Goal: Task Accomplishment & Management: Complete application form

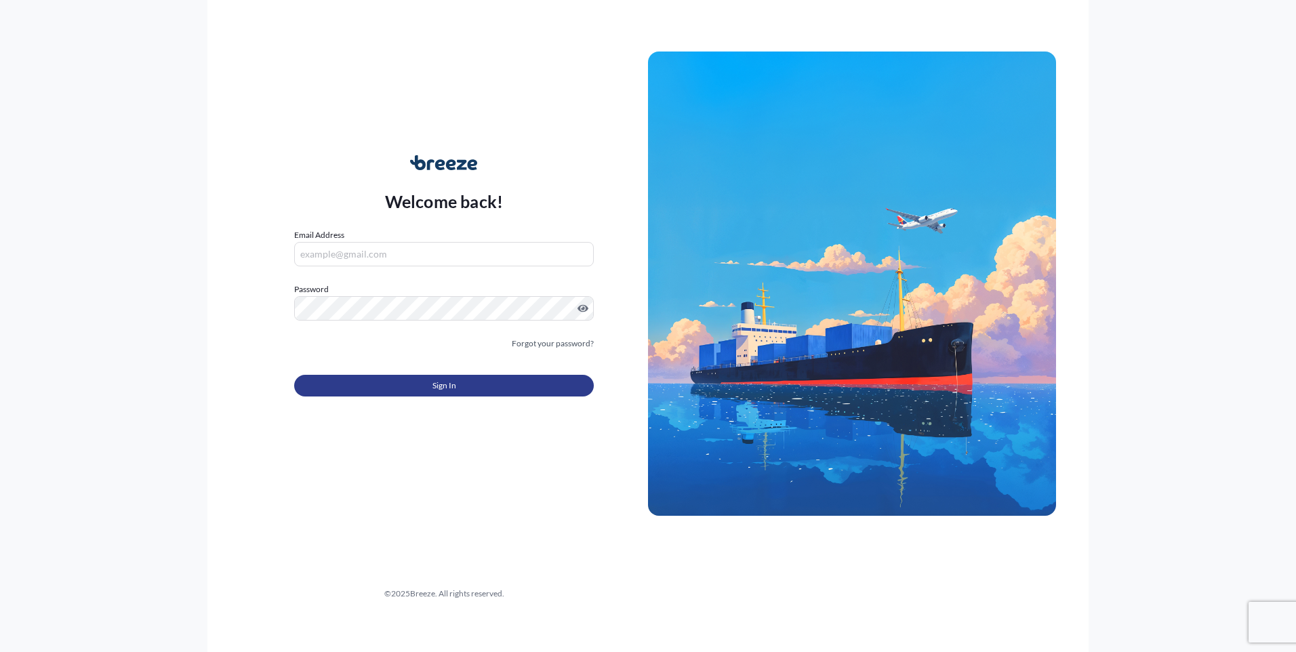
type input "[PERSON_NAME][EMAIL_ADDRESS][DOMAIN_NAME]"
click at [418, 382] on button "Sign In" at bounding box center [444, 386] width 300 height 22
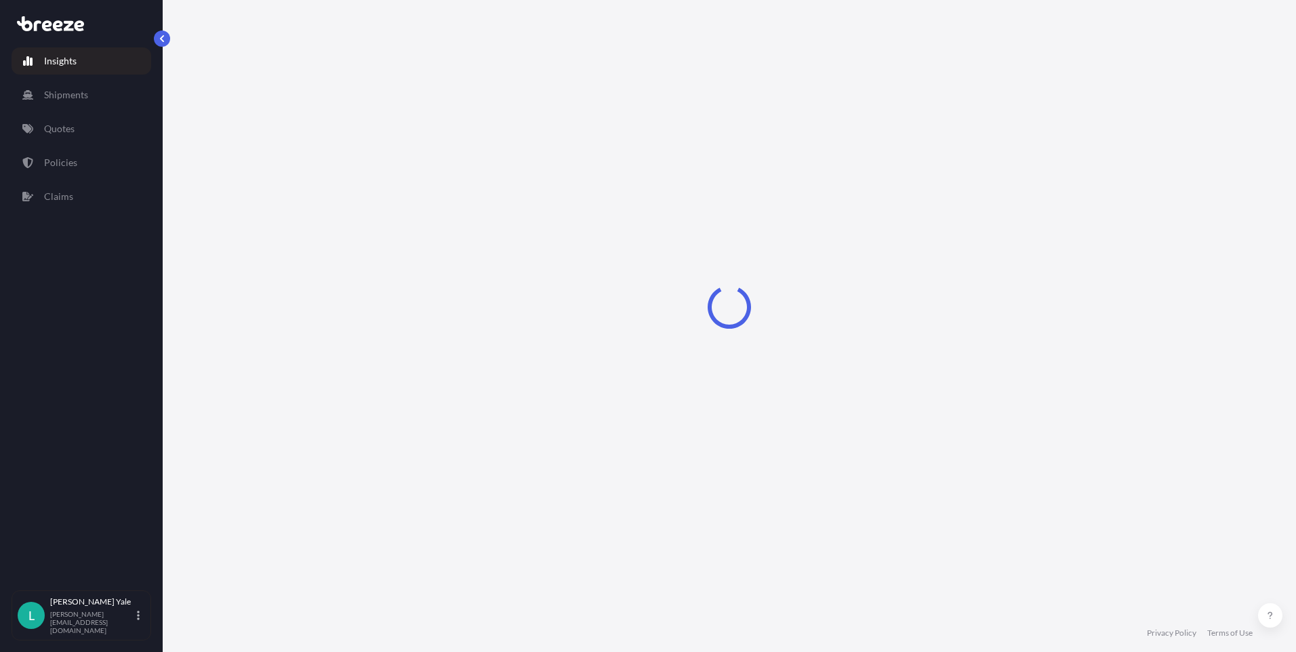
select select "2025"
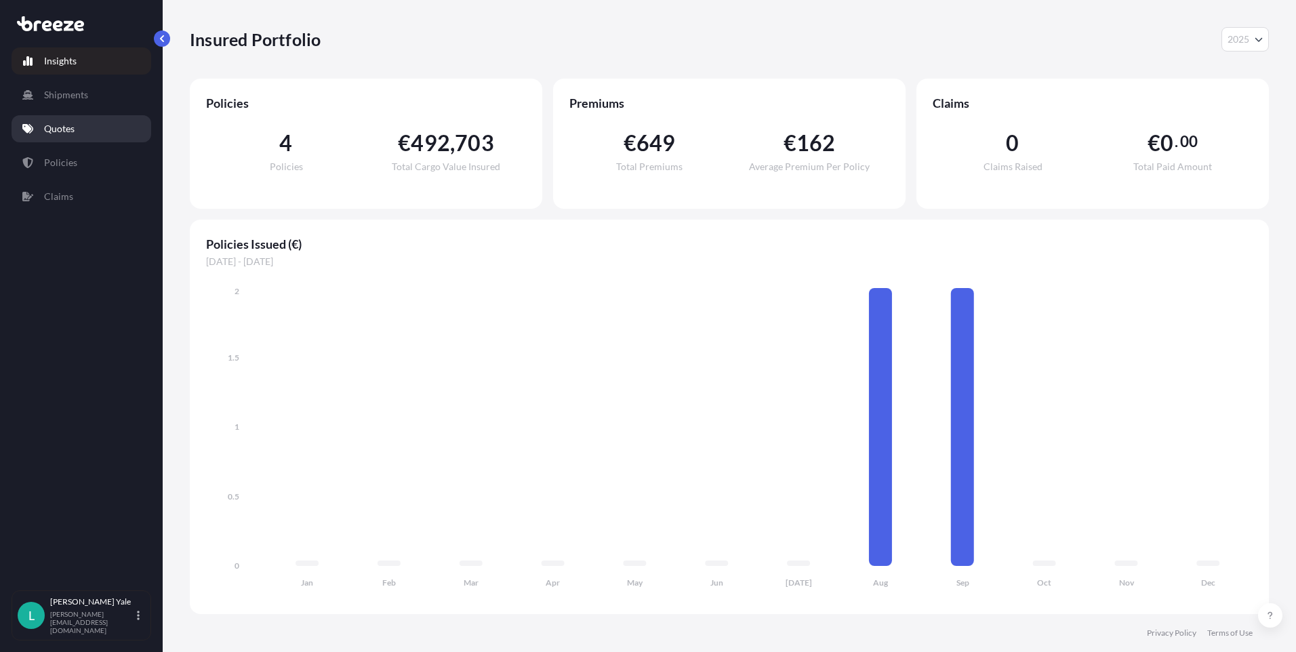
click at [80, 120] on link "Quotes" at bounding box center [82, 128] width 140 height 27
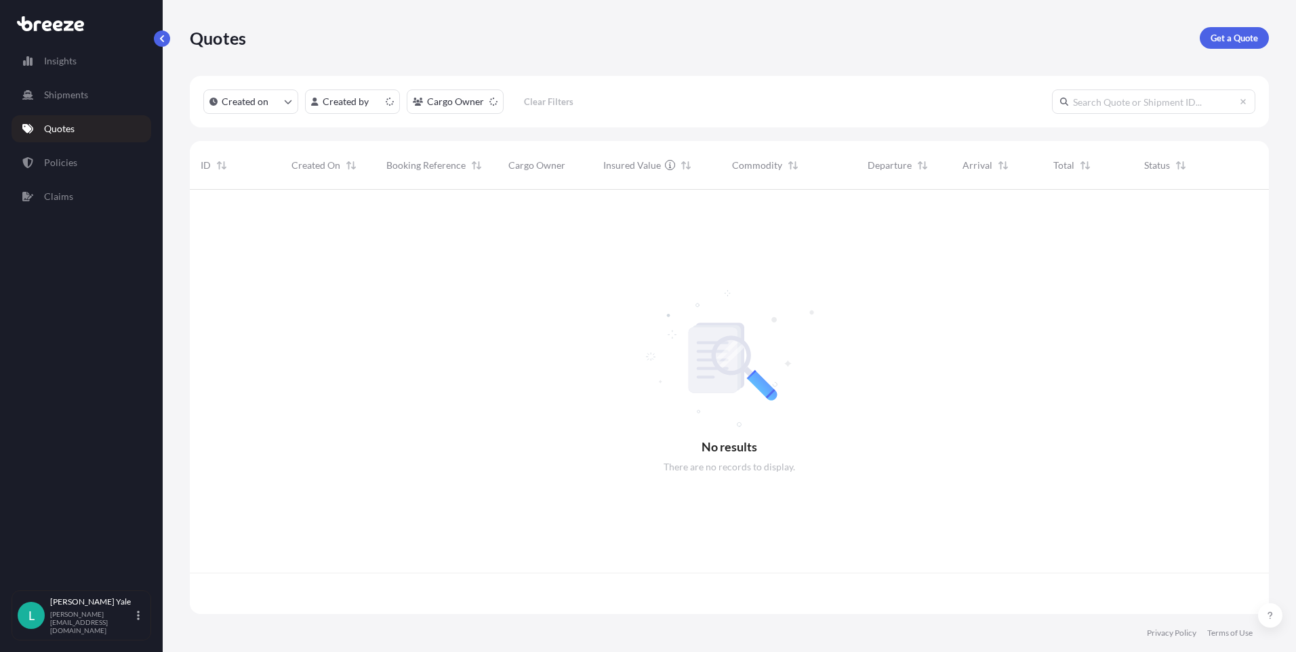
scroll to position [422, 1069]
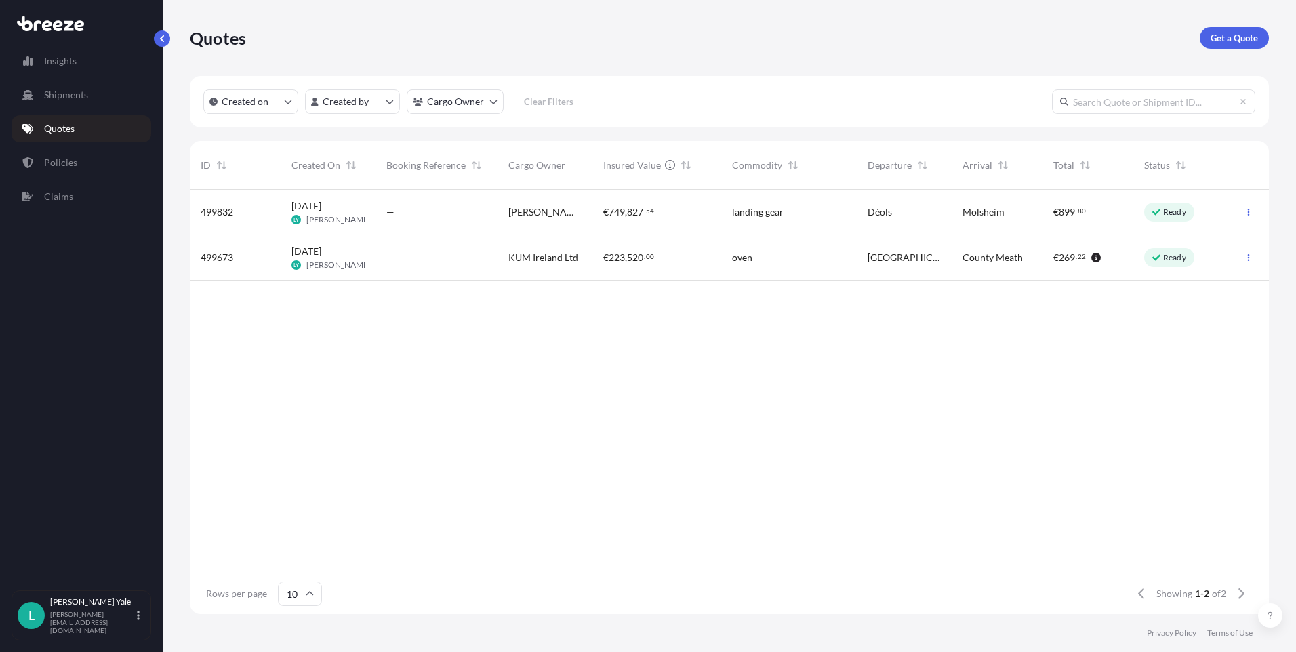
click at [1180, 254] on p "Ready" at bounding box center [1174, 257] width 23 height 11
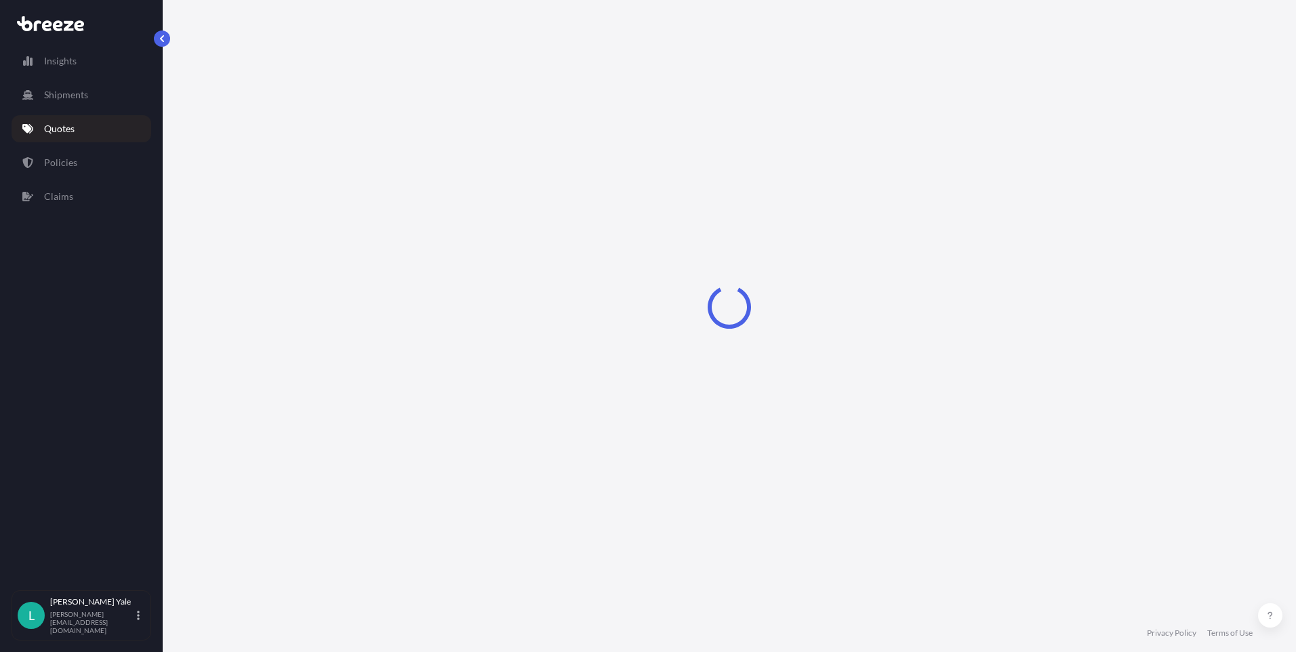
select select "Road"
select select "1"
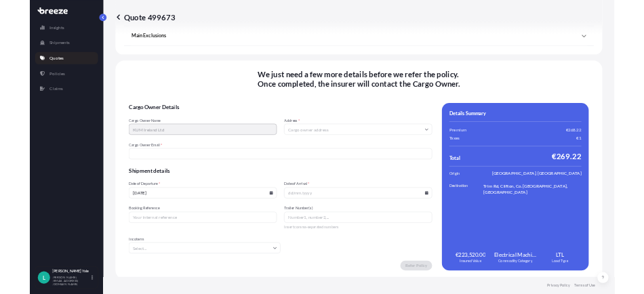
scroll to position [1622, 0]
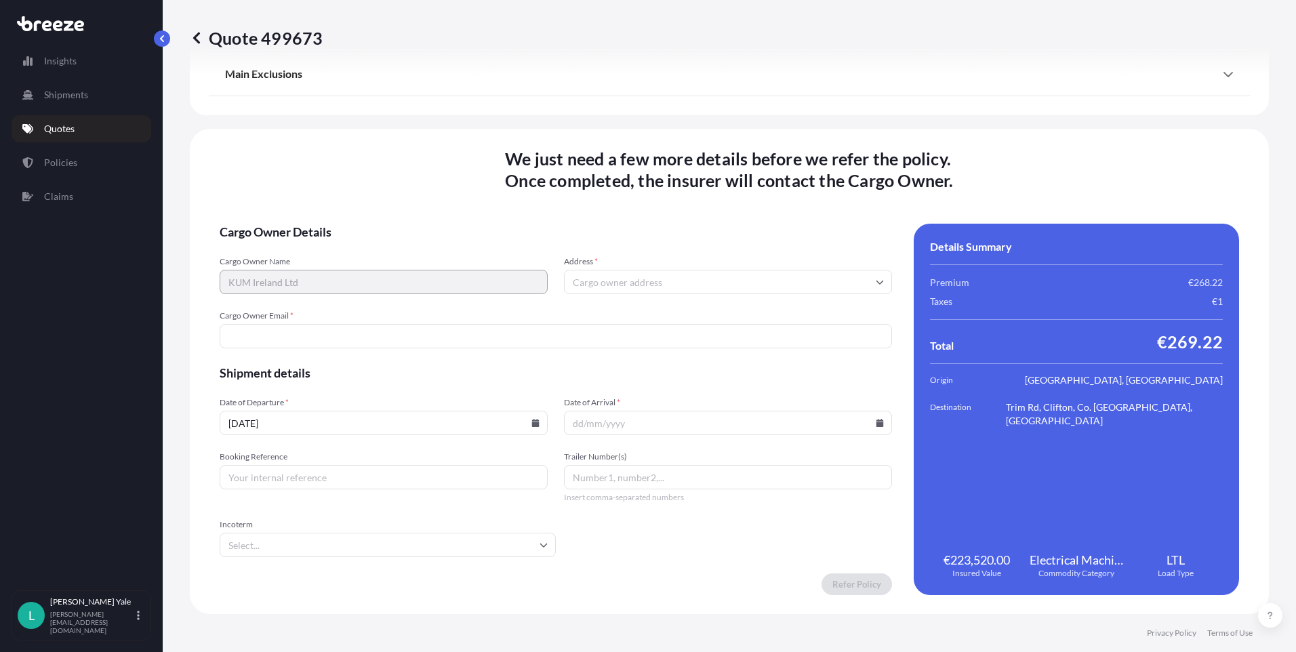
click at [572, 283] on input "Address *" at bounding box center [728, 282] width 328 height 24
click at [540, 542] on icon at bounding box center [544, 545] width 8 height 8
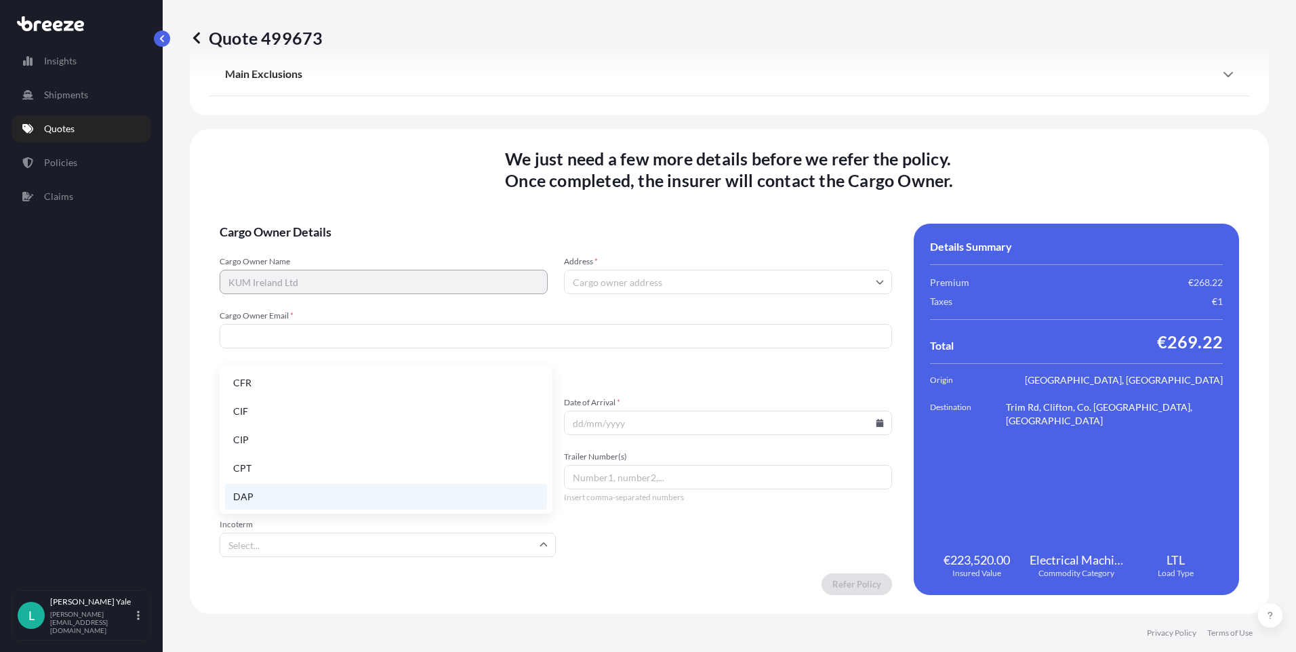
click at [510, 499] on li "DAP" at bounding box center [386, 497] width 322 height 26
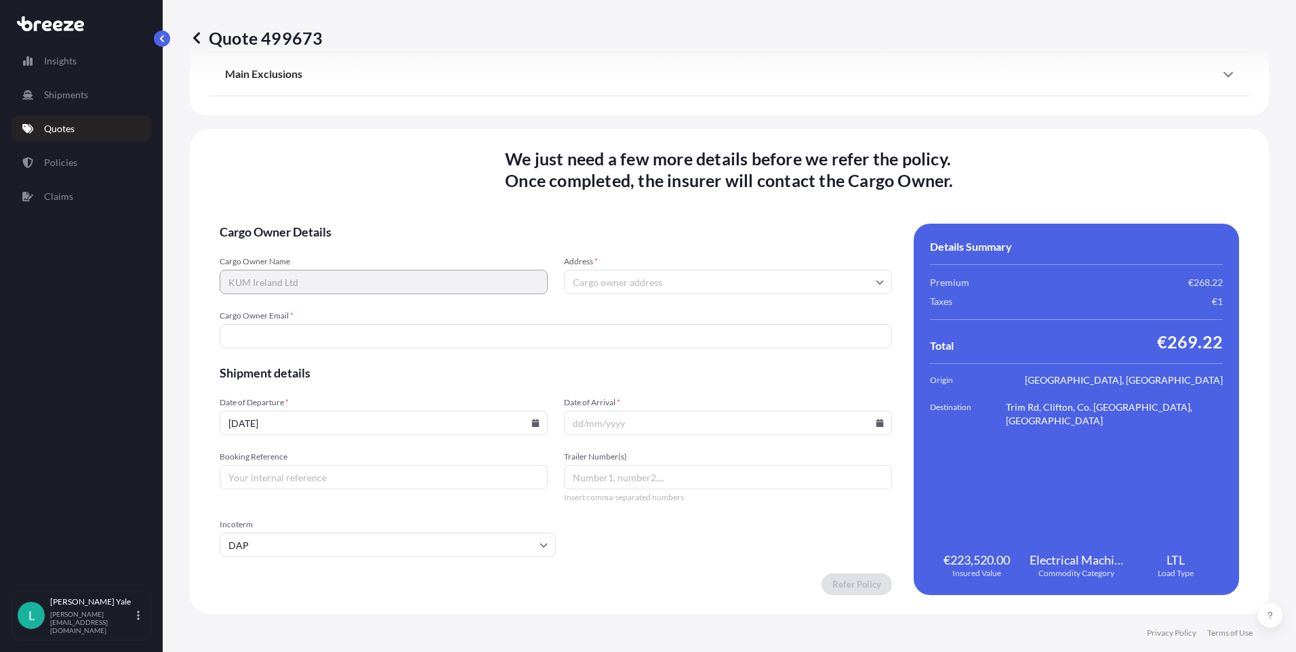
click at [613, 538] on form "Cargo Owner Details Cargo Owner Name KUM Ireland Ltd Address * Cargo Owner Emai…" at bounding box center [556, 410] width 673 height 372
click at [618, 285] on input "Address *" at bounding box center [728, 282] width 328 height 24
click at [690, 279] on input "Address *" at bounding box center [728, 282] width 328 height 24
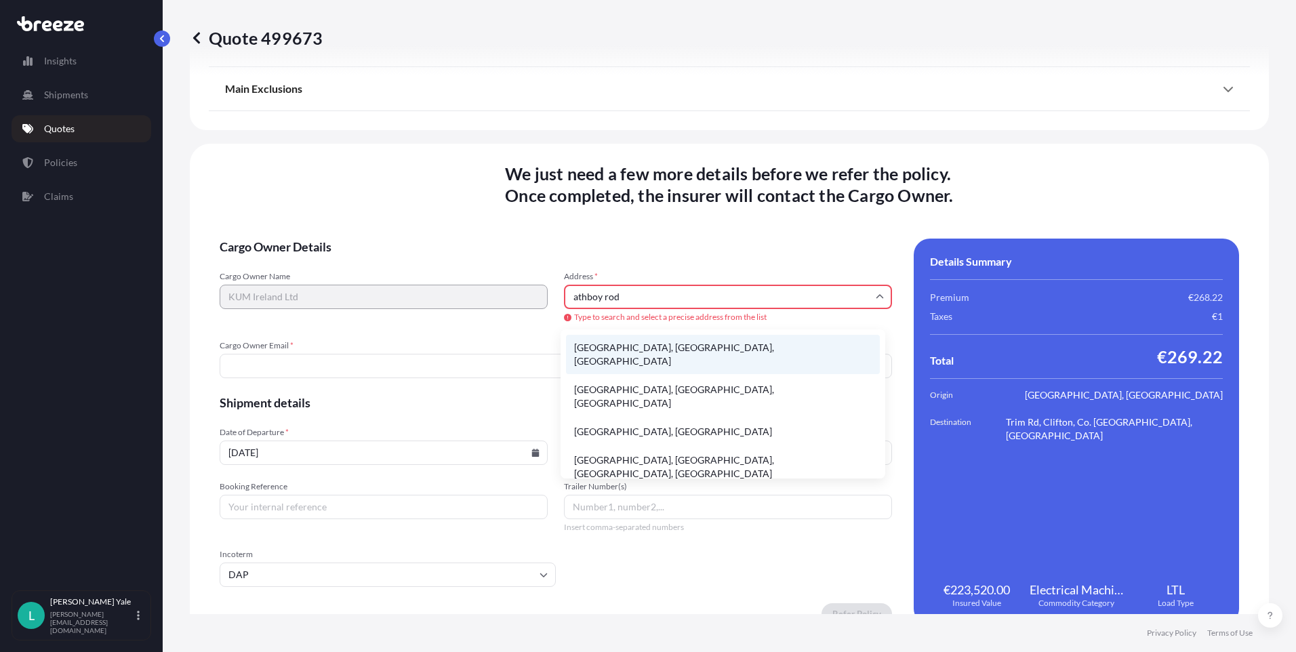
click at [656, 344] on li "Athboy Road, County Meath, Ireland" at bounding box center [723, 354] width 314 height 39
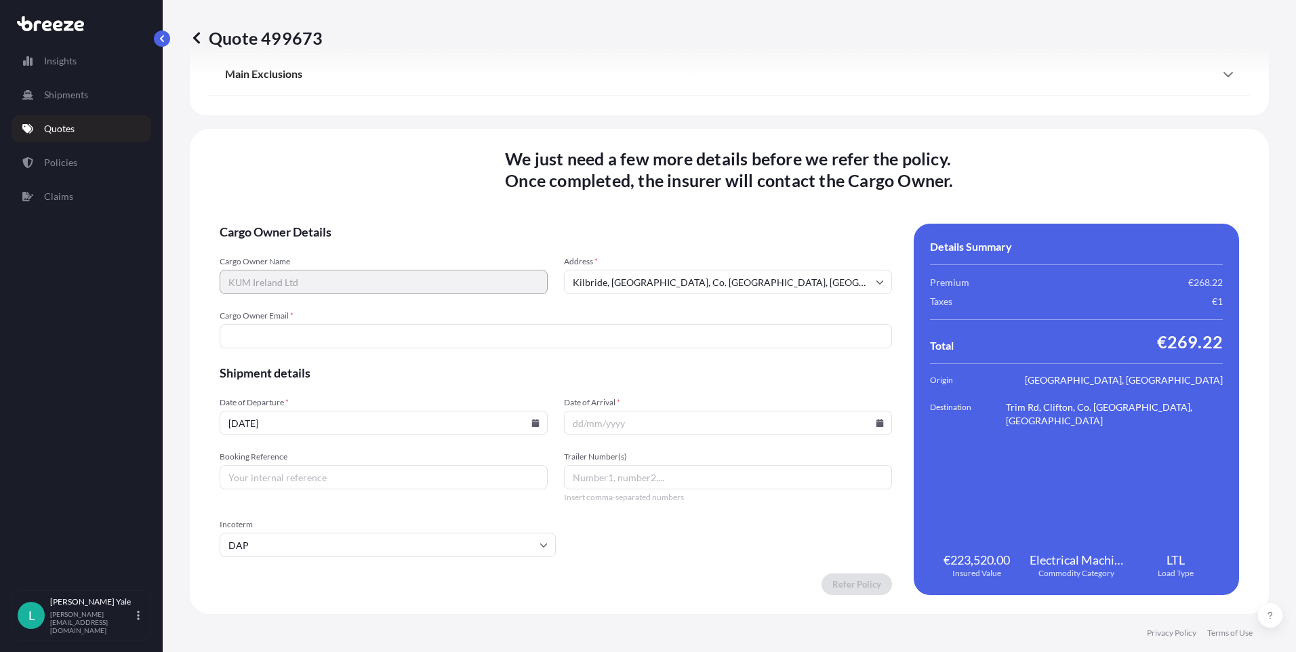
click at [649, 306] on form "Cargo Owner Details Cargo Owner Name KUM Ireland Ltd Address * Kilbride, Athboy…" at bounding box center [556, 410] width 673 height 372
click at [864, 283] on input "Kilbride, Athboy Road, Co. Meath, Ireland" at bounding box center [728, 282] width 328 height 24
click at [608, 283] on input "Kilbride, Athboy Road, Co. Meath, Ireland" at bounding box center [728, 282] width 328 height 24
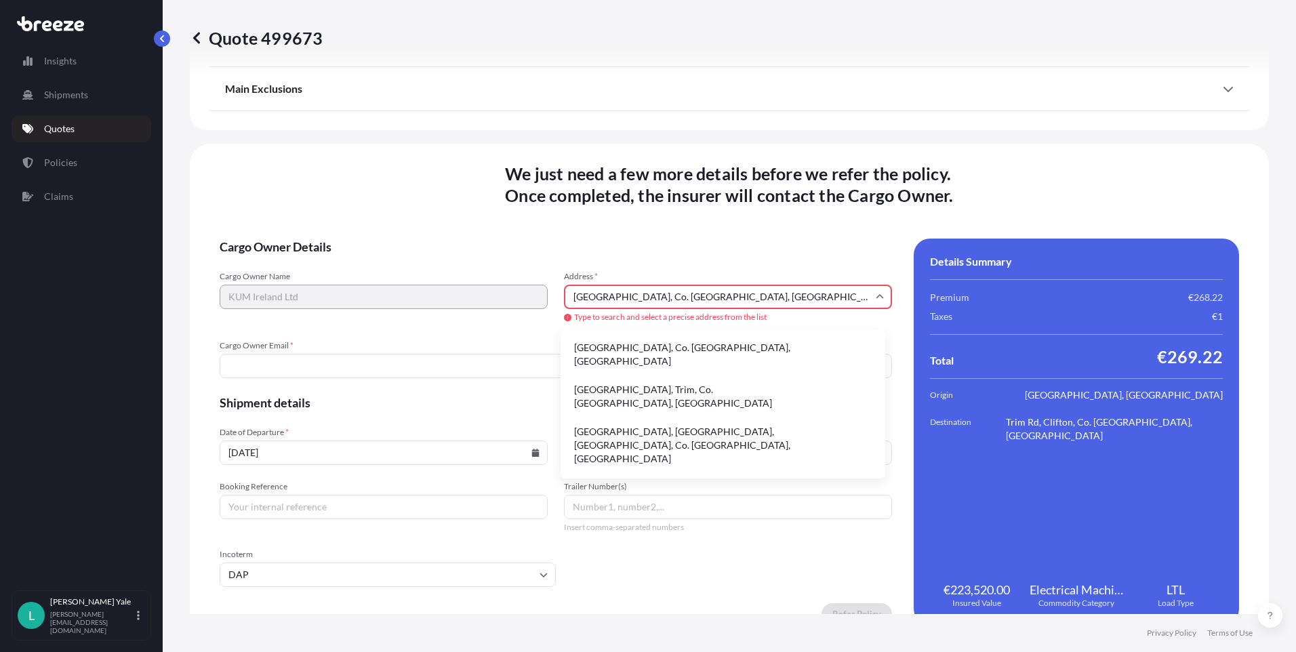
click at [631, 298] on input "Athboy Road, Co. Meath, Ireland" at bounding box center [728, 297] width 328 height 24
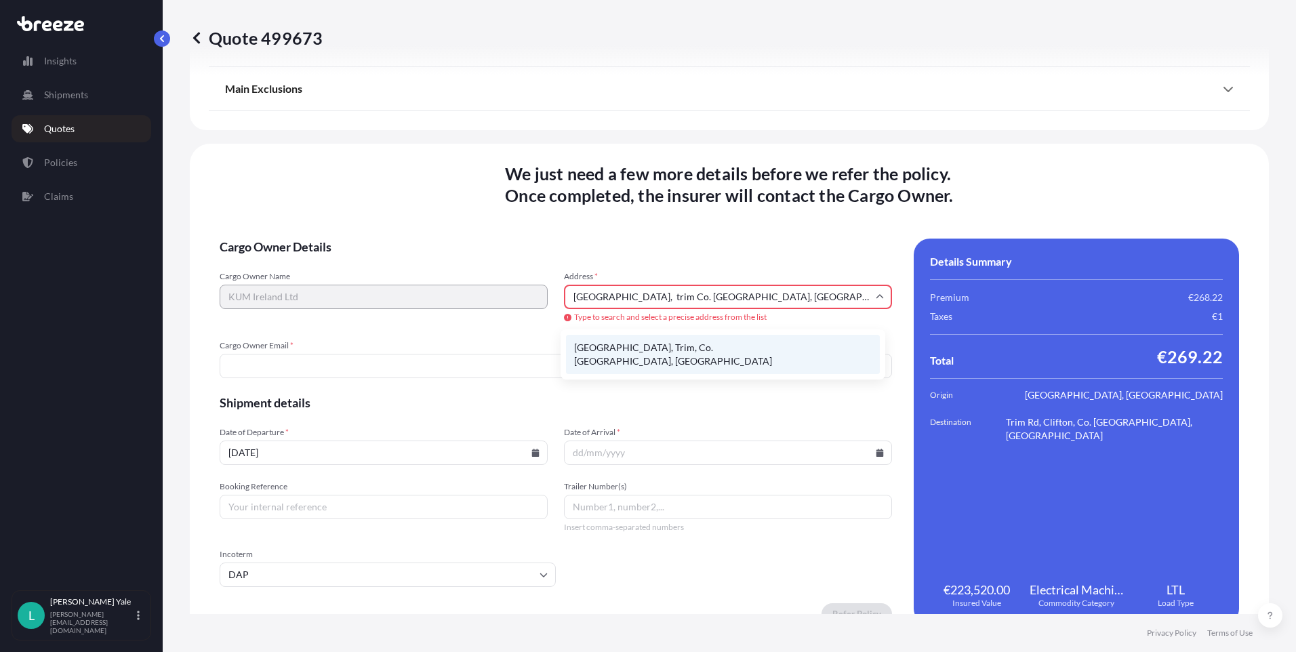
click at [670, 344] on li "[GEOGRAPHIC_DATA], Trim, Co. [GEOGRAPHIC_DATA], [GEOGRAPHIC_DATA]" at bounding box center [723, 354] width 314 height 39
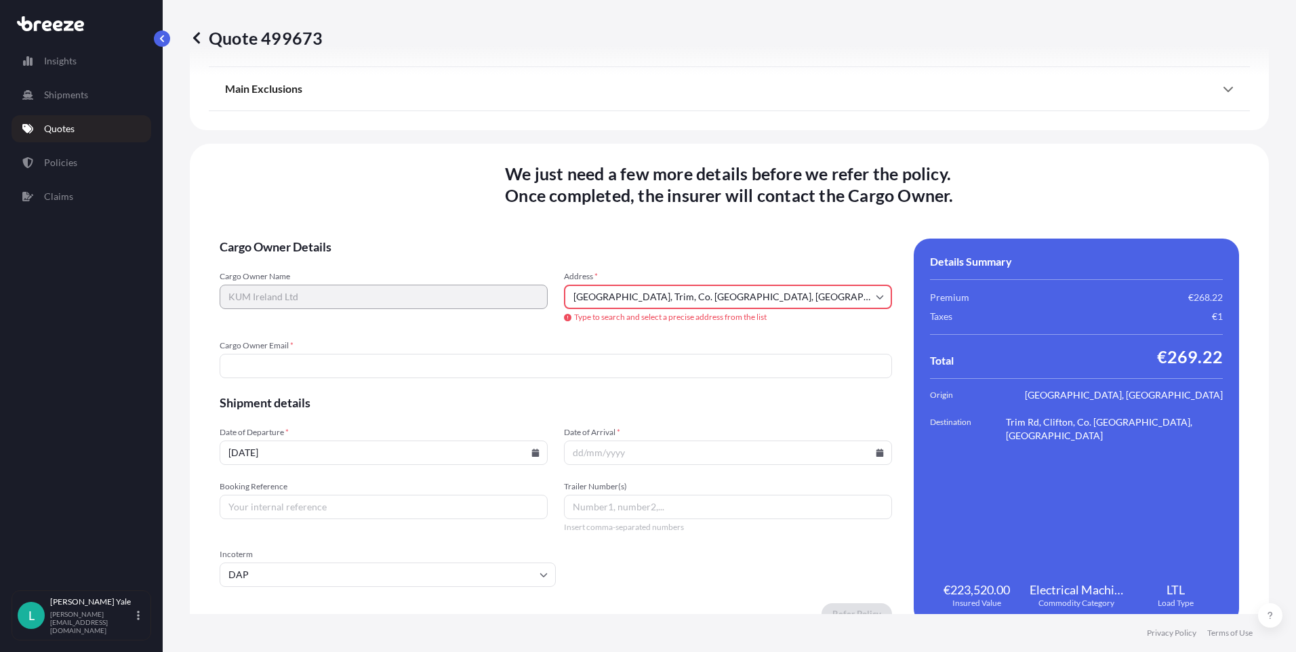
type input "Talbot Ct, Trim, Co. [GEOGRAPHIC_DATA], [GEOGRAPHIC_DATA]"
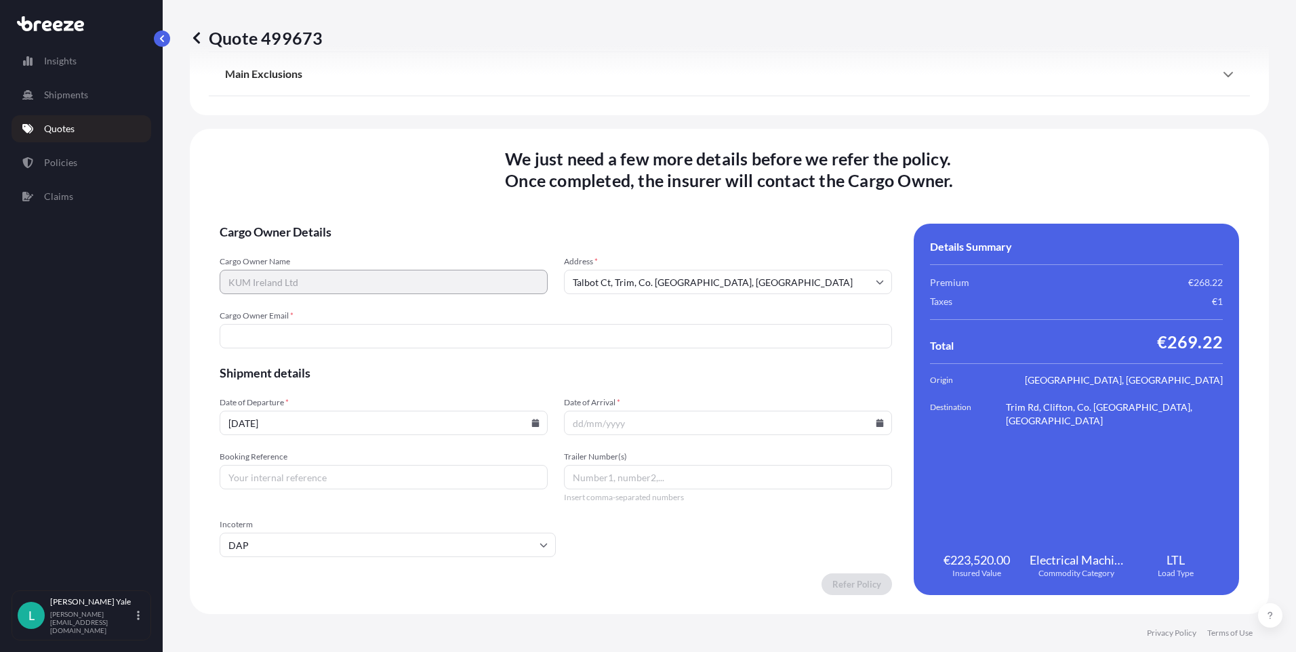
click at [293, 335] on input "Cargo Owner Email *" at bounding box center [556, 336] width 673 height 24
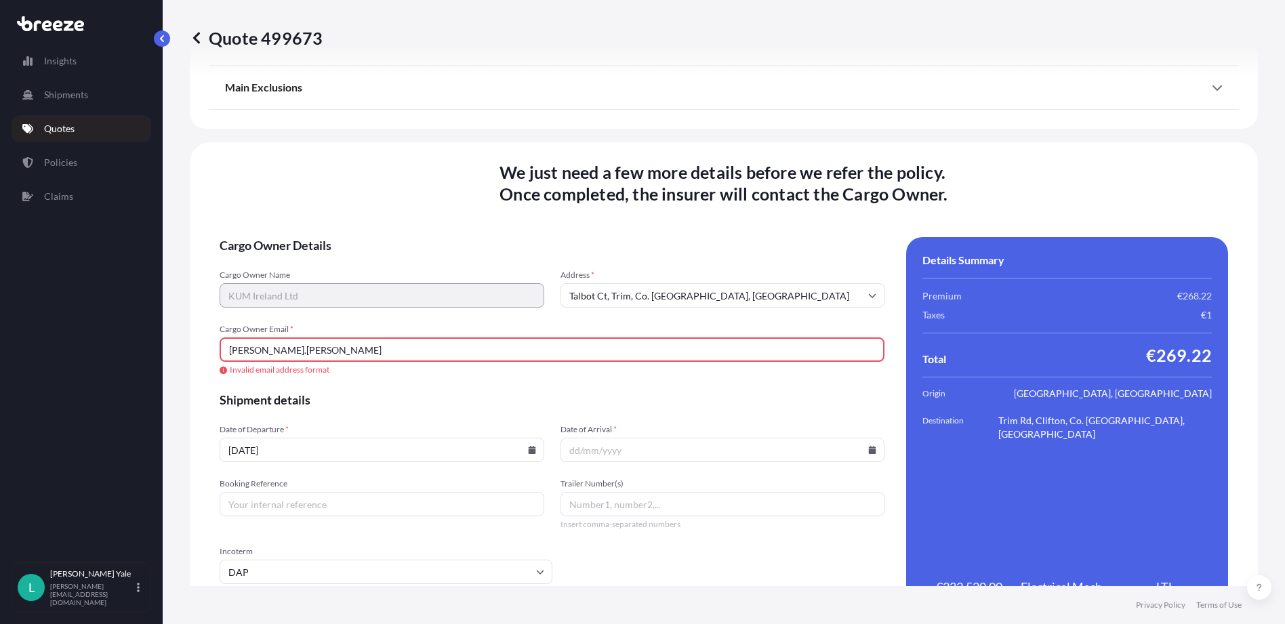
click at [283, 353] on input "clem.begley" at bounding box center [552, 350] width 665 height 24
type input "c"
paste input "[PERSON_NAME][EMAIL_ADDRESS][PERSON_NAME][DOMAIN_NAME]"
type input "[PERSON_NAME][EMAIL_ADDRESS][PERSON_NAME][DOMAIN_NAME]"
click at [372, 323] on form "Cargo Owner Details Cargo Owner Name KUM Ireland Ltd Address * Talbot Ct, Trim,…" at bounding box center [552, 429] width 665 height 385
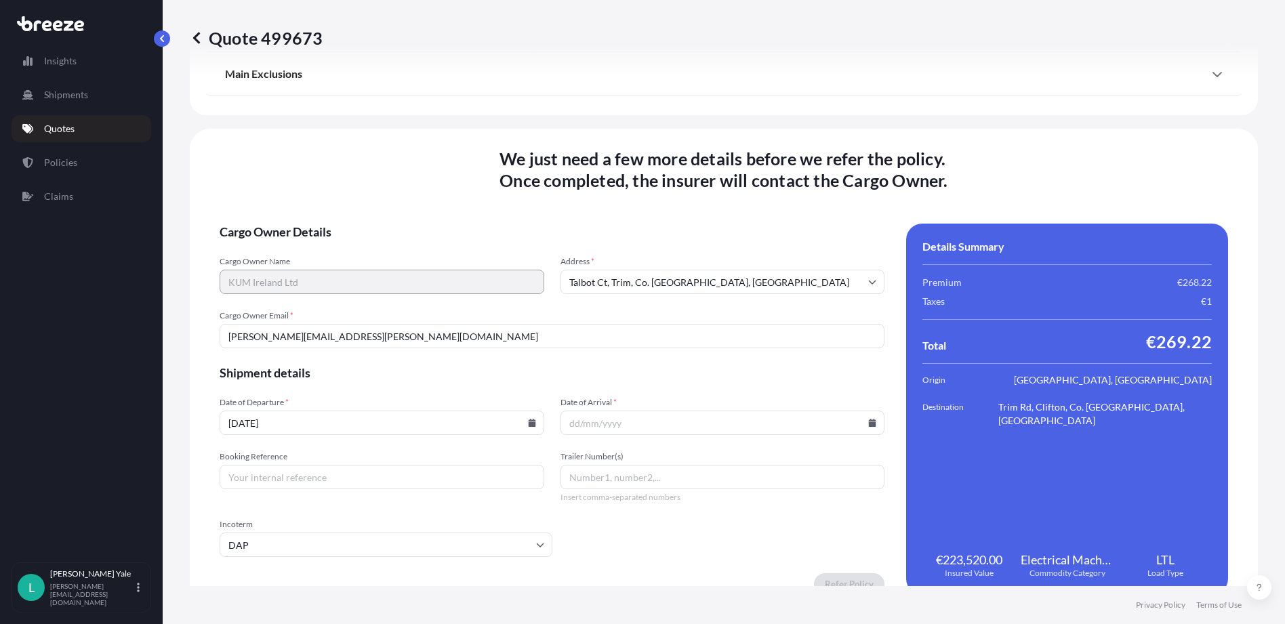
click at [530, 424] on icon at bounding box center [531, 423] width 7 height 8
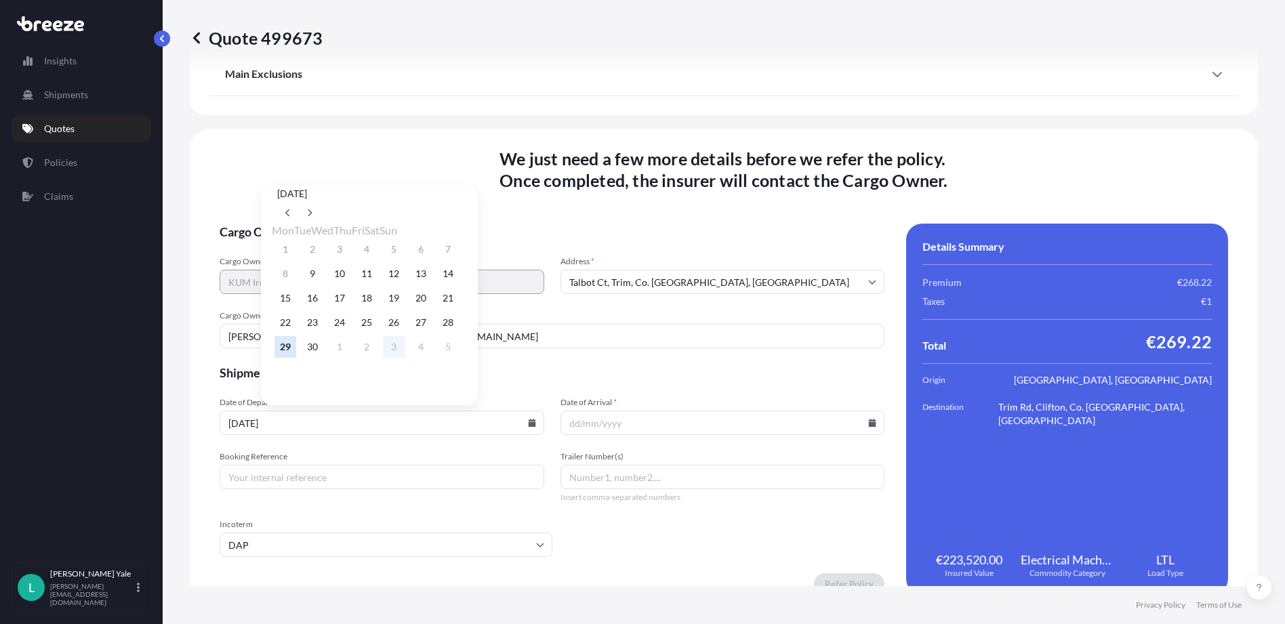
click at [405, 357] on button "3" at bounding box center [394, 347] width 22 height 22
type input "03/10/2025"
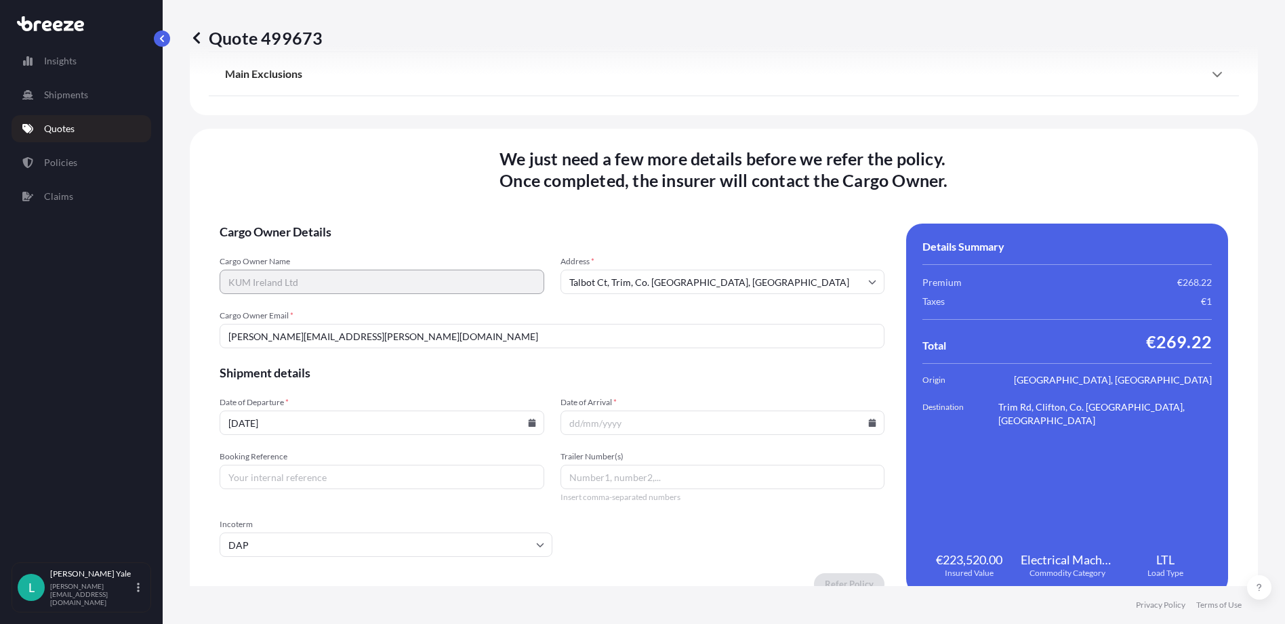
click at [869, 423] on icon at bounding box center [872, 423] width 7 height 8
click at [658, 202] on button at bounding box center [648, 213] width 22 height 22
click at [625, 279] on button "6" at bounding box center [623, 274] width 22 height 22
type input "[DATE]"
click at [668, 384] on form "Cargo Owner Details Cargo Owner Name KUM Ireland Ltd Address * Talbot Ct, Trim,…" at bounding box center [552, 410] width 665 height 372
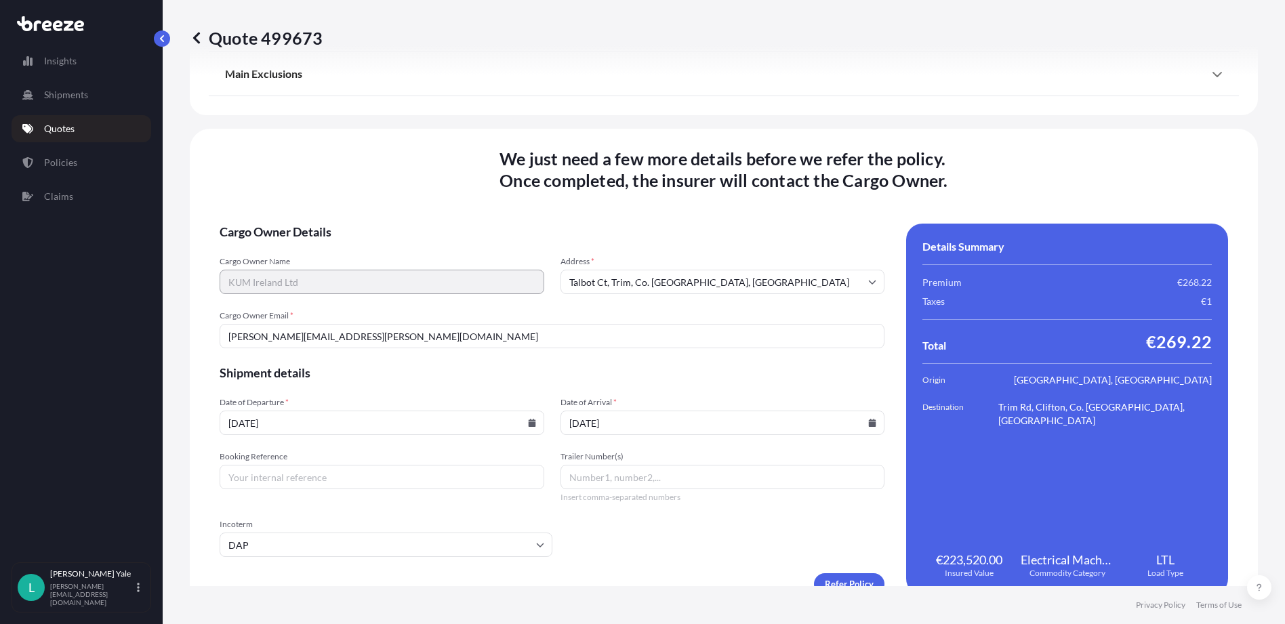
click at [353, 473] on input "Booking Reference" at bounding box center [382, 477] width 325 height 24
type input "375471"
click at [571, 477] on input "Trailer Number(s)" at bounding box center [723, 477] width 325 height 24
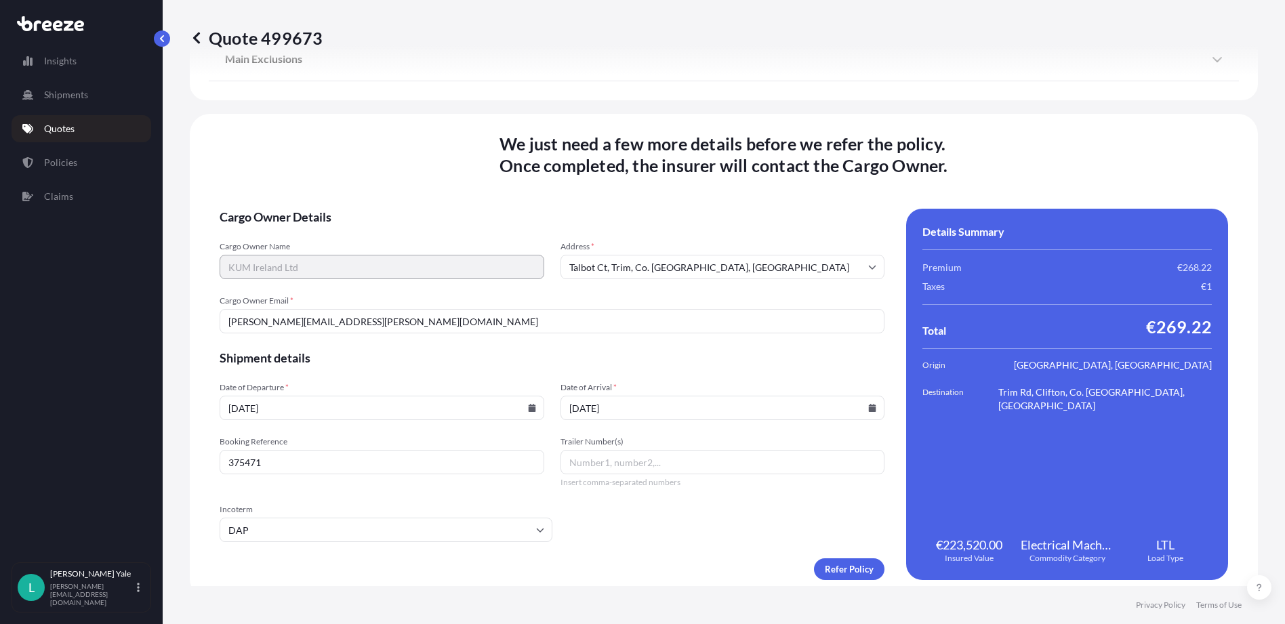
scroll to position [1649, 0]
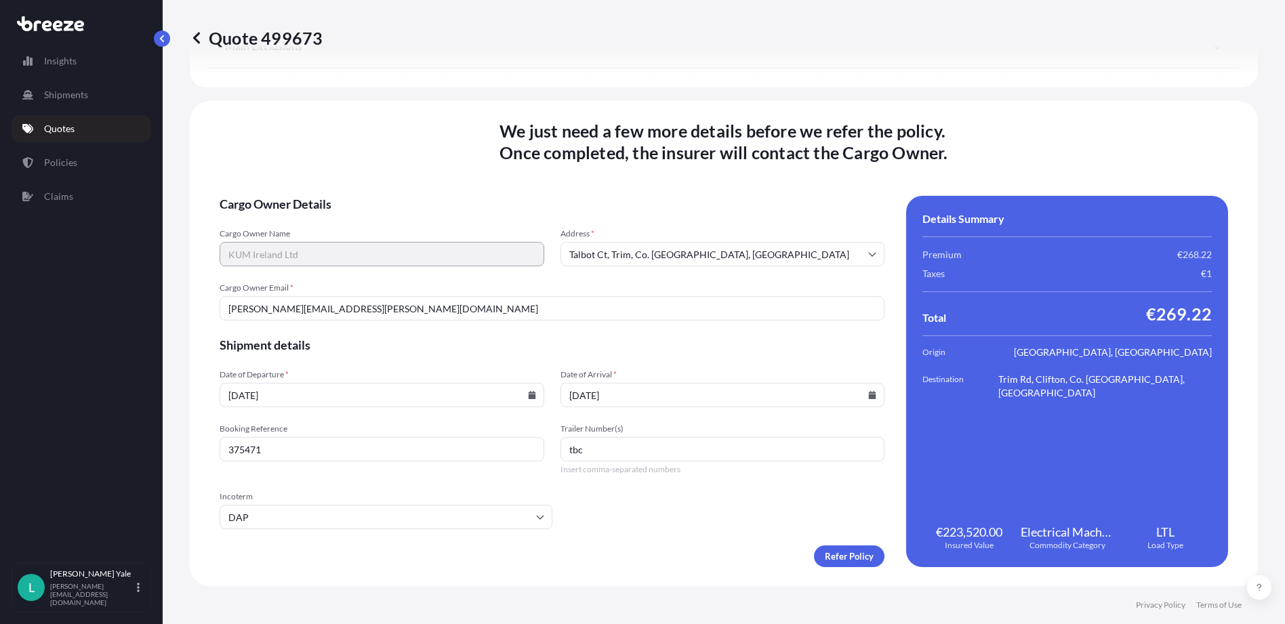
type input "tbc"
click at [557, 486] on form "Cargo Owner Details Cargo Owner Name KUM Ireland Ltd Address * Talbot Ct, Trim,…" at bounding box center [552, 382] width 665 height 372
drag, startPoint x: 713, startPoint y: 249, endPoint x: 585, endPoint y: 254, distance: 127.5
click at [563, 252] on input "Talbot Ct, Trim, Co. [GEOGRAPHIC_DATA], [GEOGRAPHIC_DATA]" at bounding box center [723, 254] width 325 height 24
click at [712, 534] on form "Cargo Owner Details Cargo Owner Name KUM Ireland Ltd Address * Talbot Ct, Trim,…" at bounding box center [552, 382] width 665 height 372
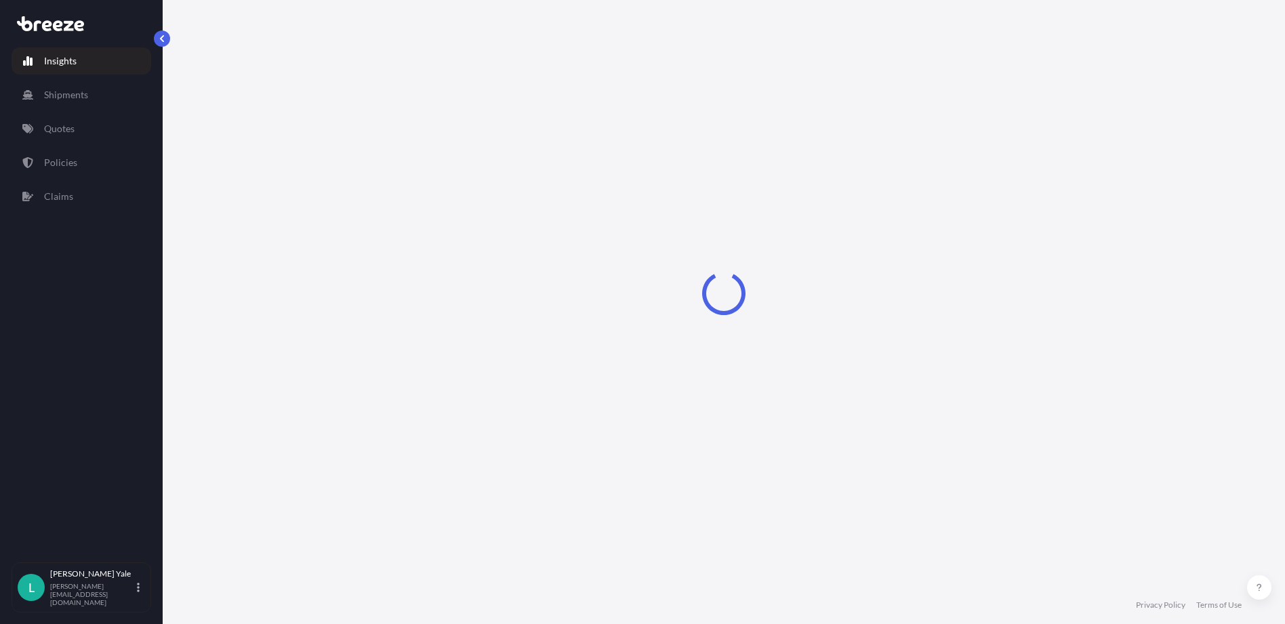
select select "2025"
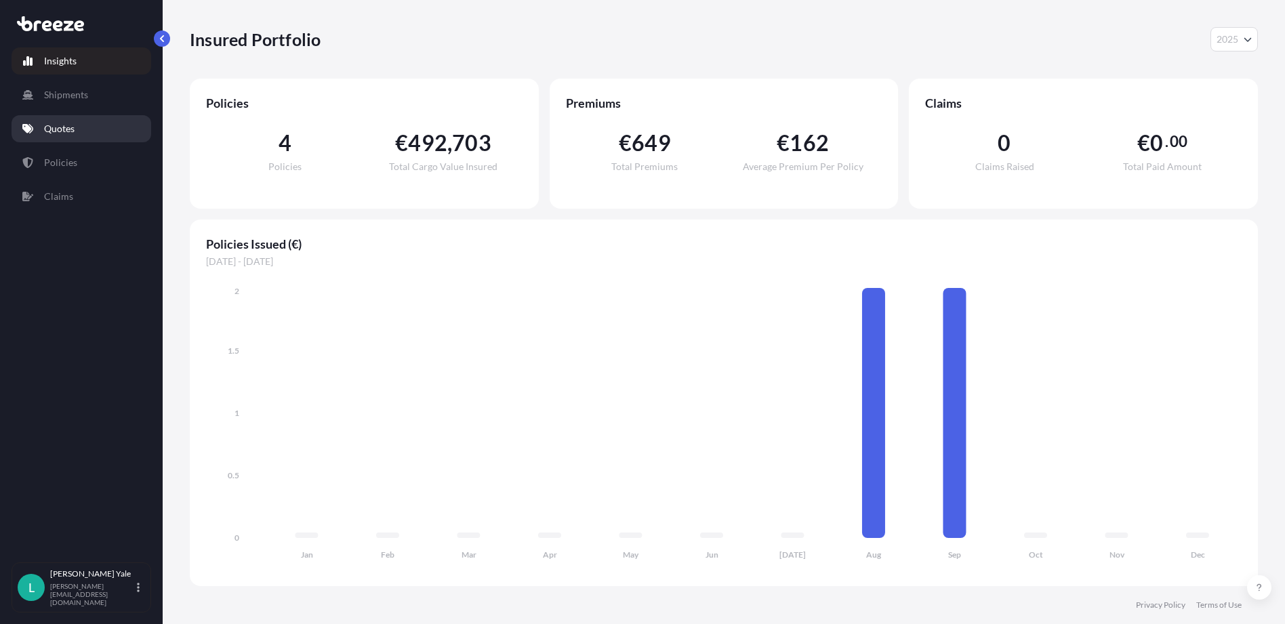
click at [106, 134] on link "Quotes" at bounding box center [82, 128] width 140 height 27
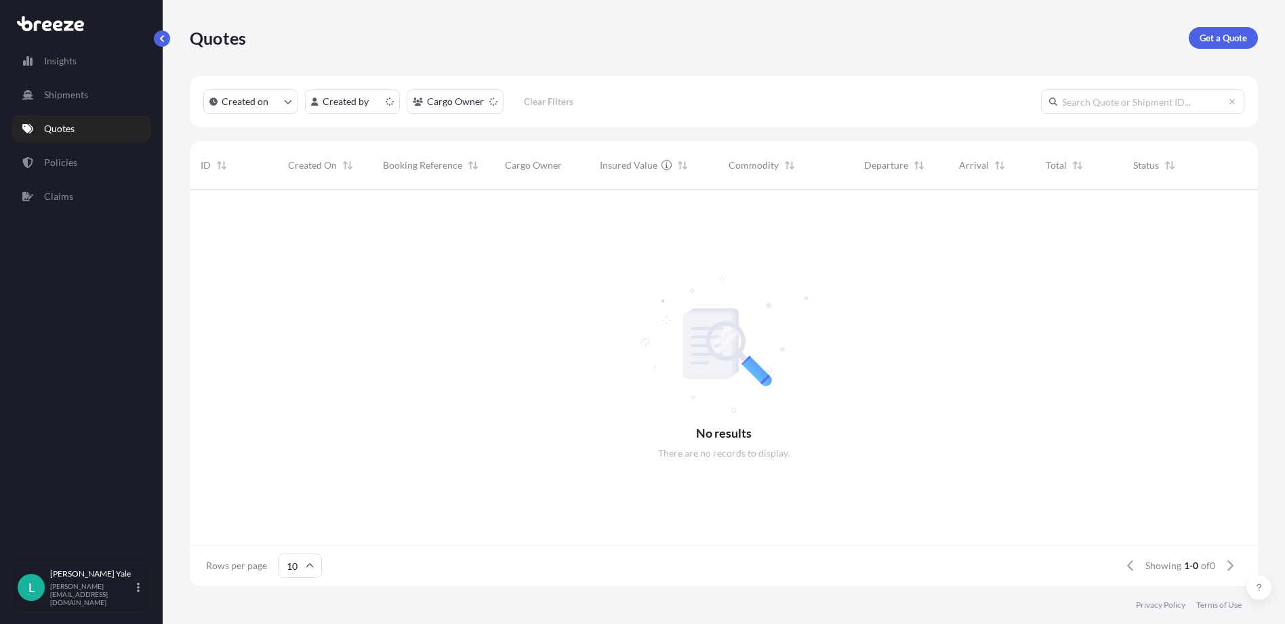
scroll to position [11, 11]
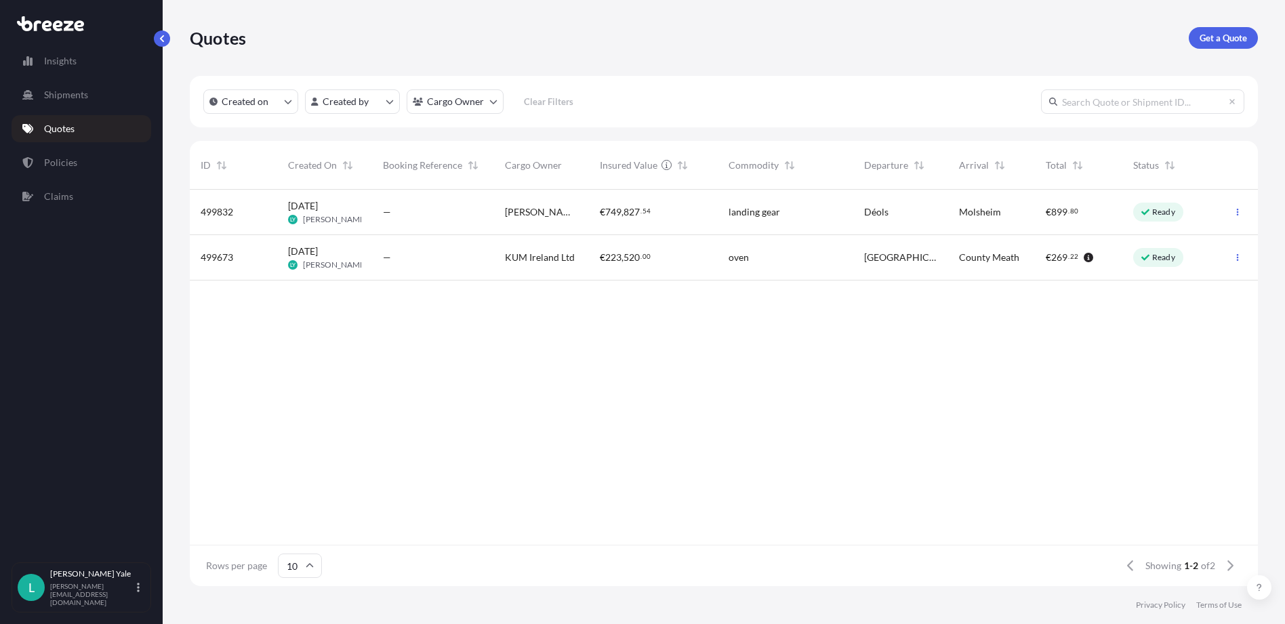
click at [1165, 256] on p "Ready" at bounding box center [1164, 257] width 23 height 11
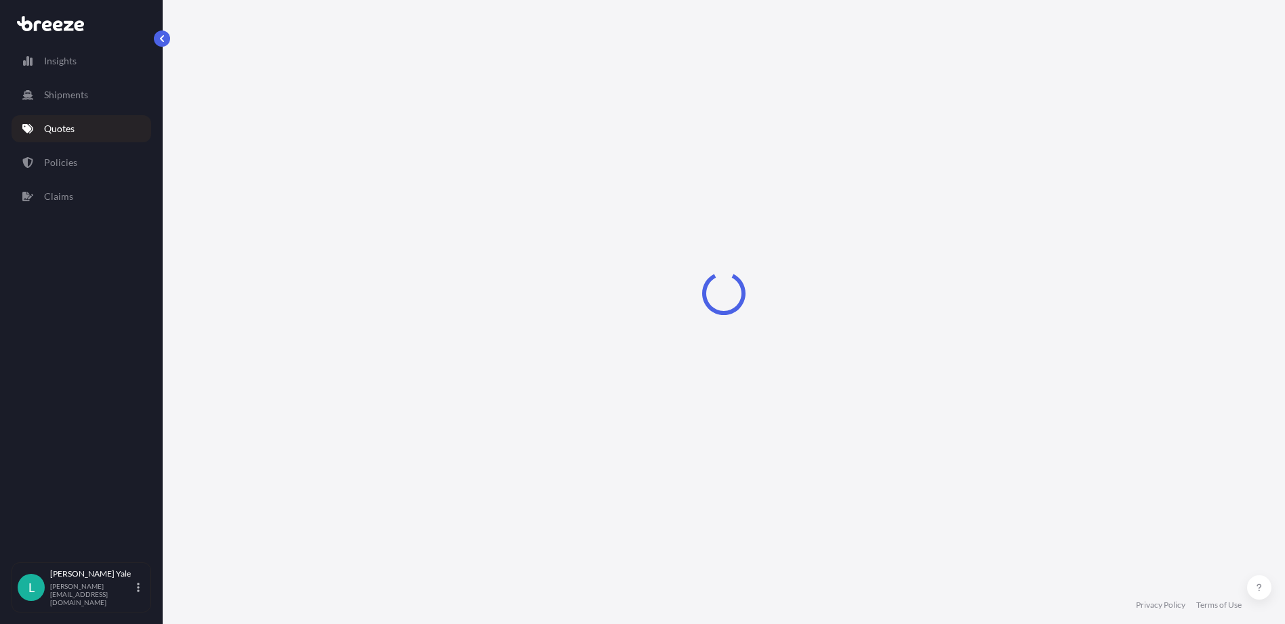
select select "Road"
select select "1"
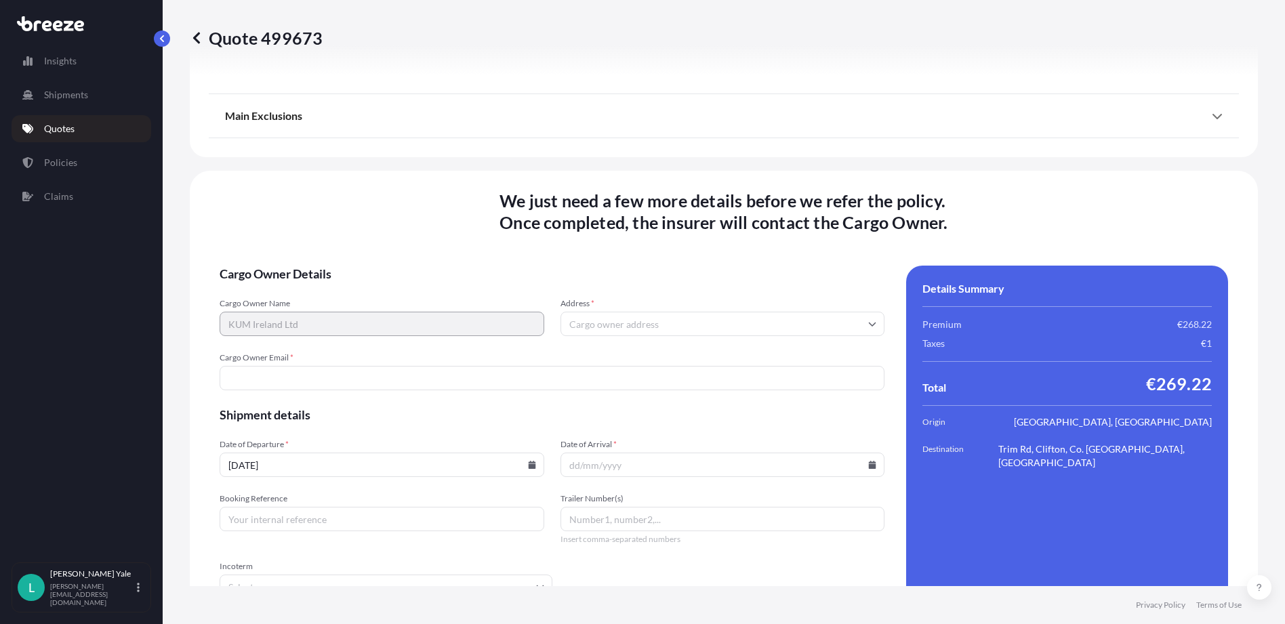
scroll to position [1649, 0]
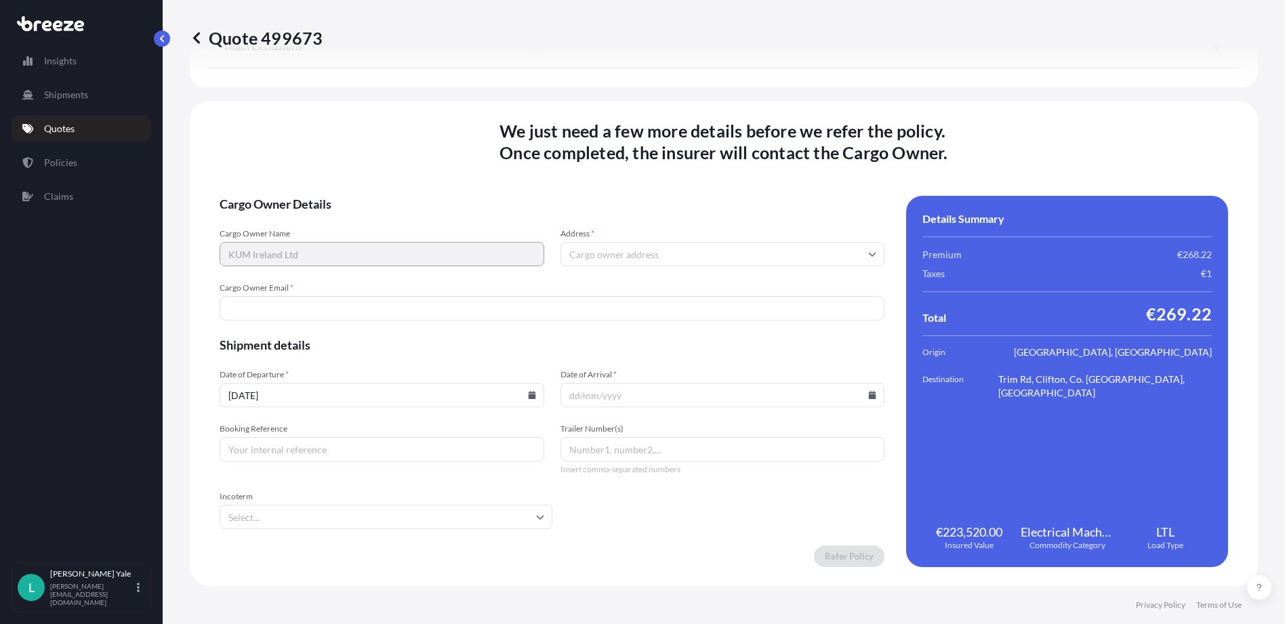
click at [275, 314] on input "Cargo Owner Email *" at bounding box center [552, 308] width 665 height 24
type input "[PERSON_NAME][EMAIL_ADDRESS][PERSON_NAME][DOMAIN_NAME]"
type input "Talbot Ct, Trim, Co. [GEOGRAPHIC_DATA], [GEOGRAPHIC_DATA]"
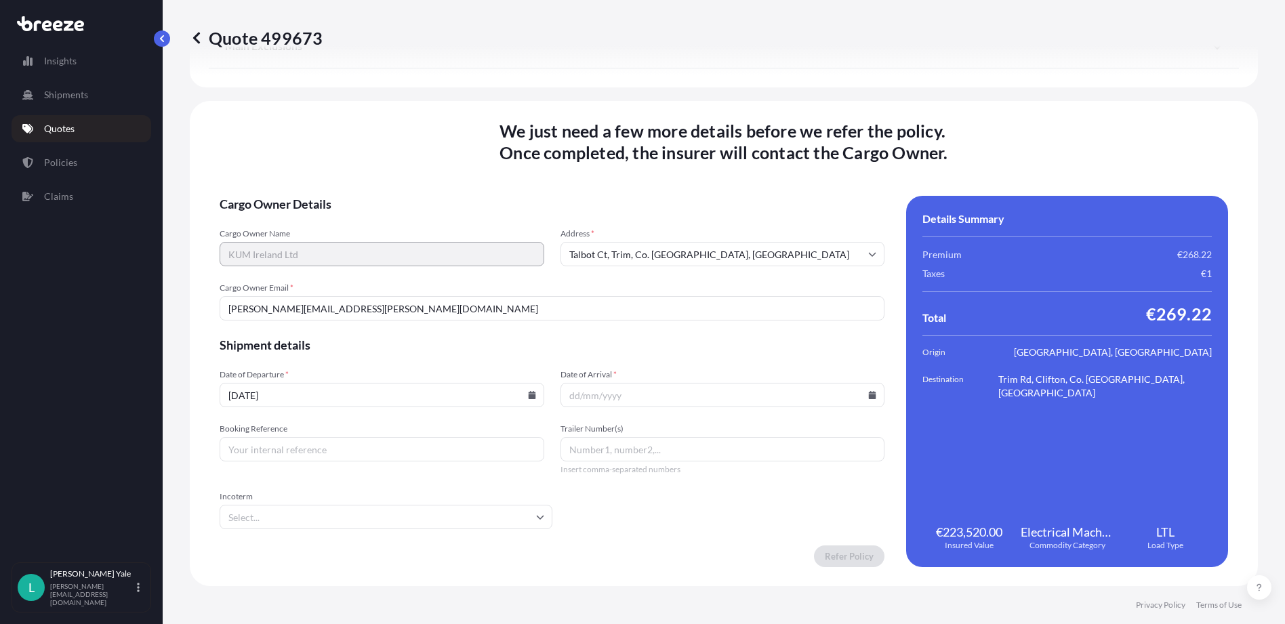
type input "[DATE]"
type input "375471"
type input "tbc"
click at [521, 311] on input "[PERSON_NAME][EMAIL_ADDRESS][PERSON_NAME][DOMAIN_NAME]" at bounding box center [552, 308] width 665 height 24
click at [557, 338] on span "Shipment details" at bounding box center [552, 345] width 665 height 16
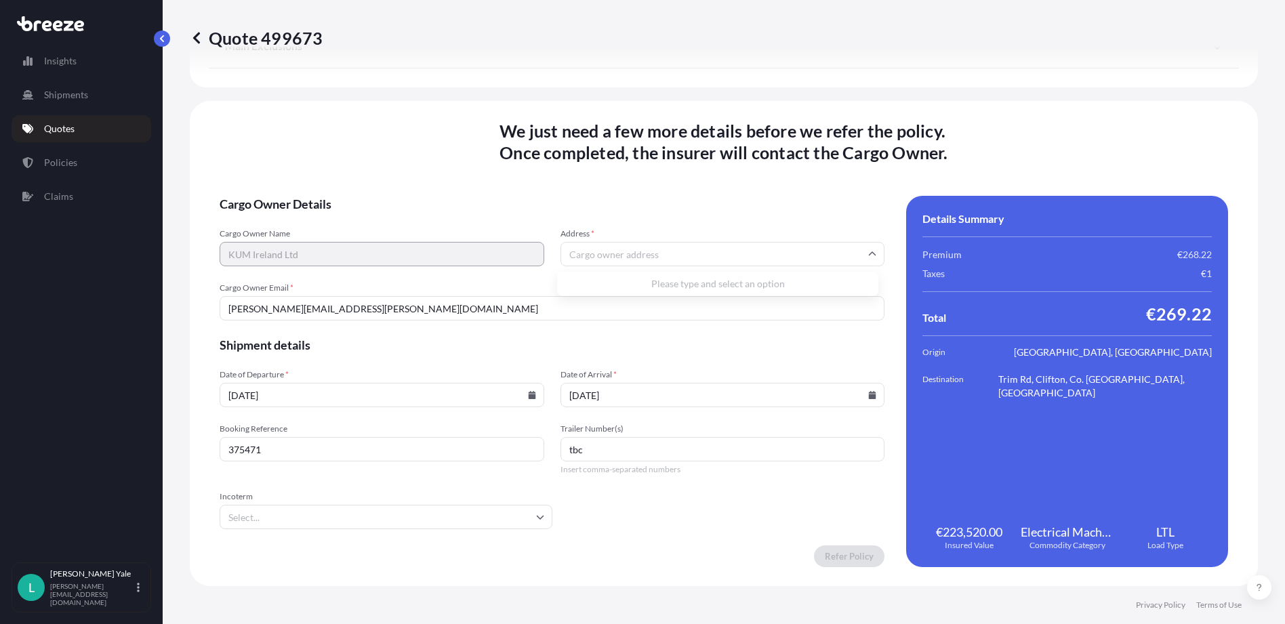
click at [581, 254] on input "Address *" at bounding box center [723, 254] width 325 height 24
drag, startPoint x: 609, startPoint y: 208, endPoint x: 647, endPoint y: 233, distance: 45.5
click at [609, 207] on span "Cargo Owner Details" at bounding box center [552, 204] width 665 height 16
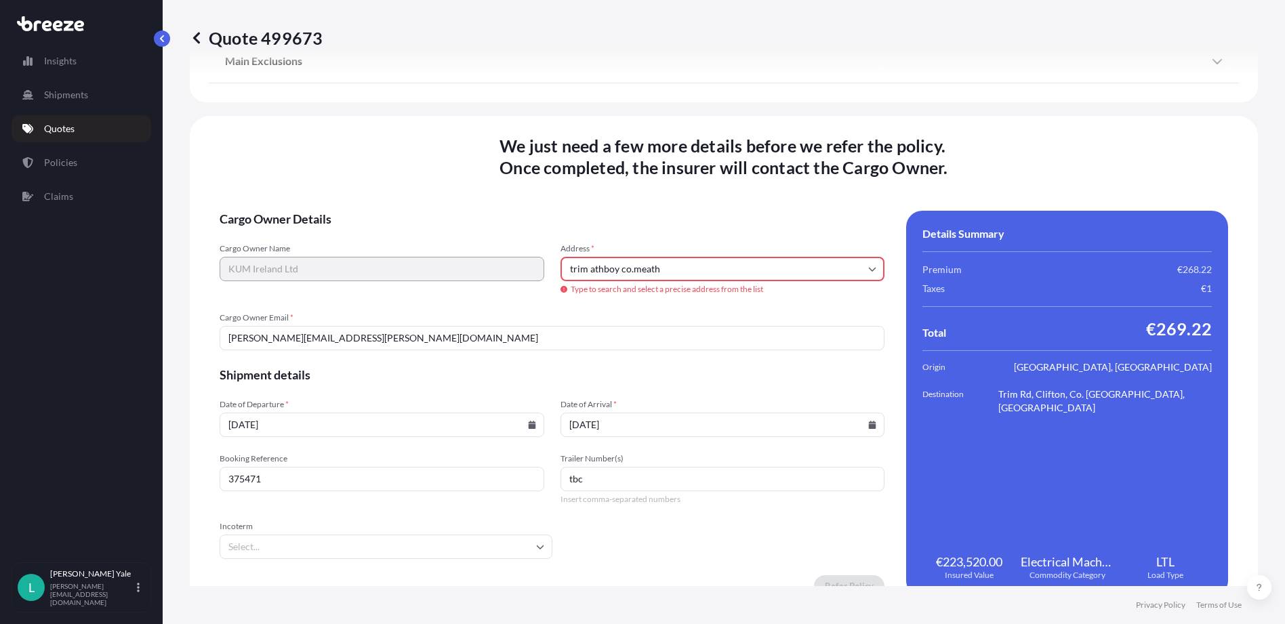
click at [695, 273] on input "trim athboy co.meath" at bounding box center [723, 269] width 325 height 24
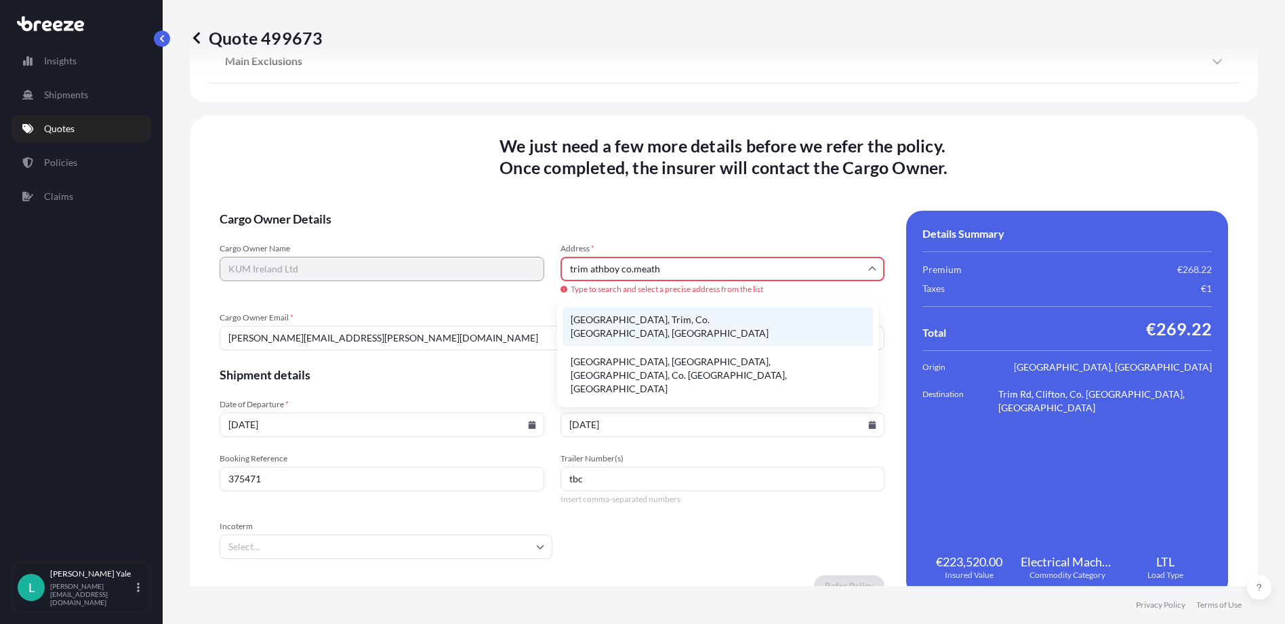
click at [697, 320] on li "[GEOGRAPHIC_DATA], Trim, Co. [GEOGRAPHIC_DATA], [GEOGRAPHIC_DATA]" at bounding box center [718, 326] width 311 height 39
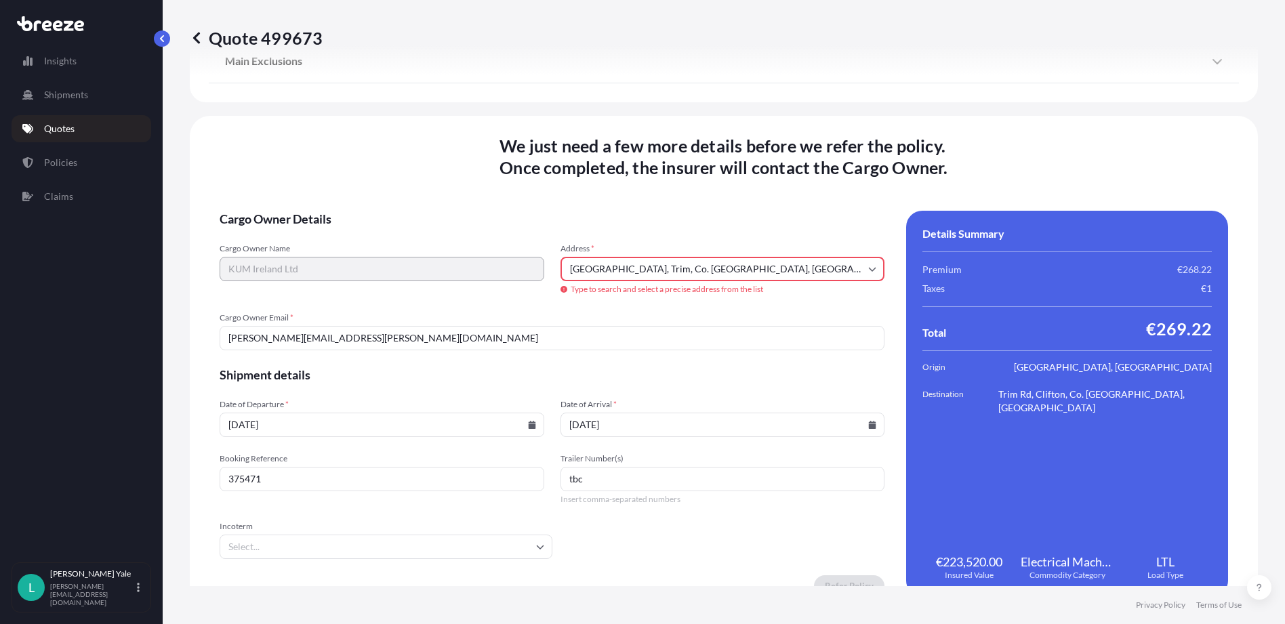
type input "Athboy Rd, Trim, Co. [GEOGRAPHIC_DATA], [GEOGRAPHIC_DATA]"
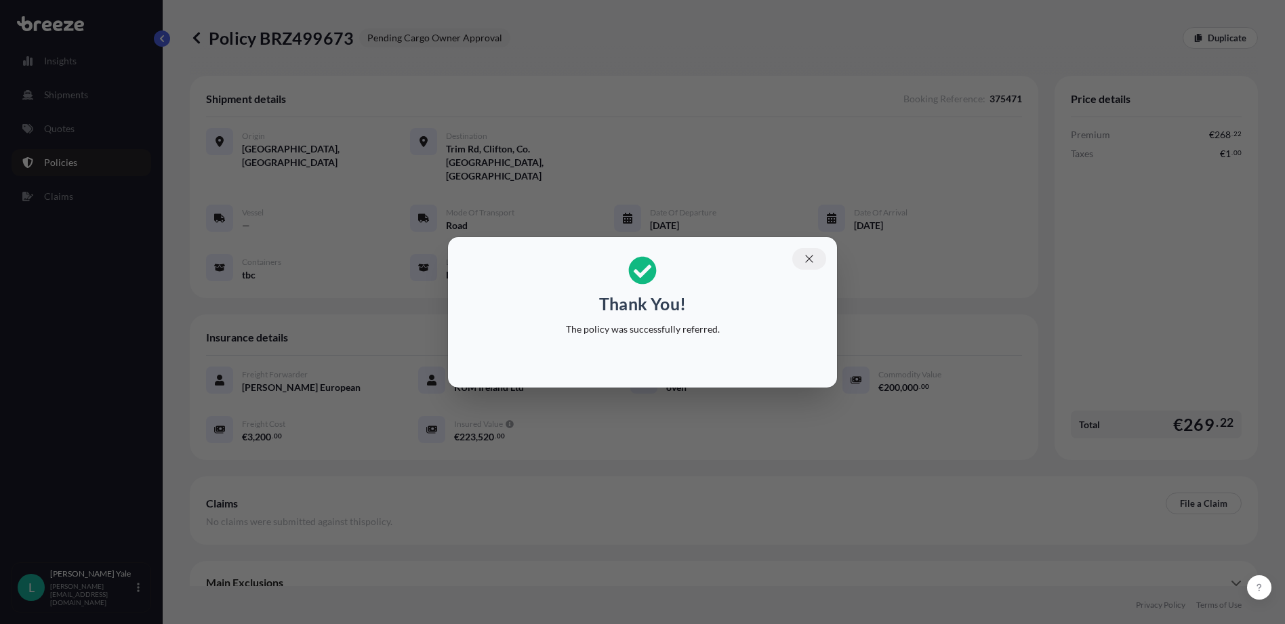
click at [808, 261] on icon "button" at bounding box center [809, 259] width 12 height 12
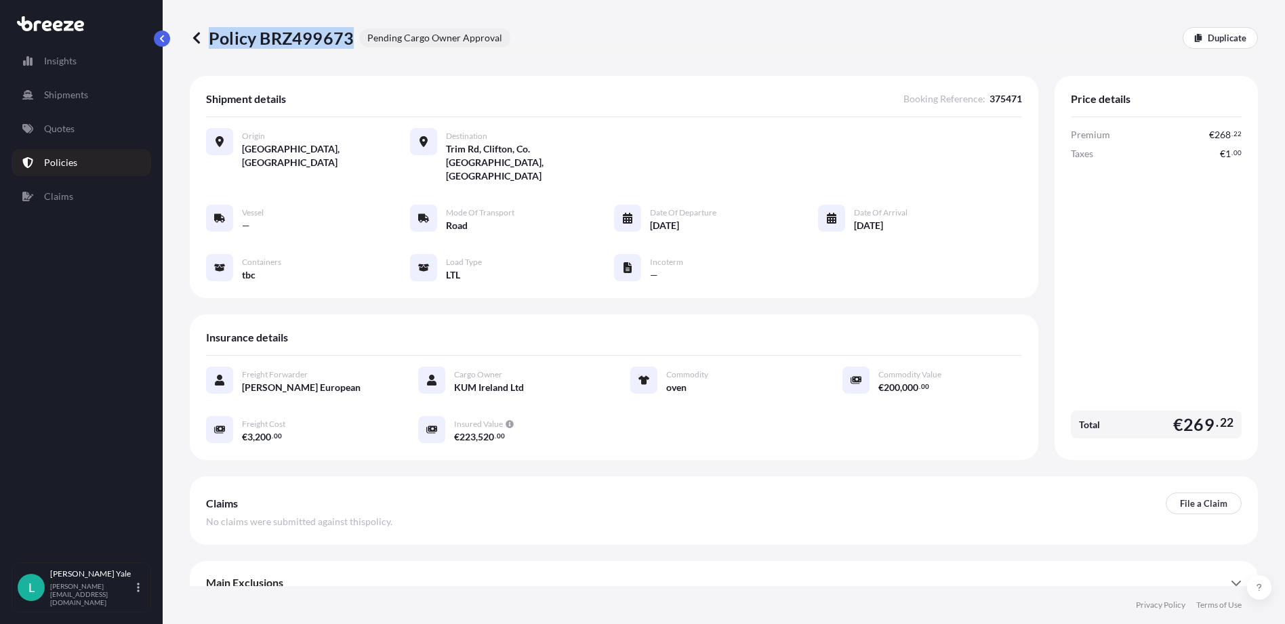
drag, startPoint x: 213, startPoint y: 38, endPoint x: 348, endPoint y: 39, distance: 135.6
click at [348, 39] on p "Policy BRZ499673" at bounding box center [272, 38] width 164 height 22
